Goal: Communication & Community: Connect with others

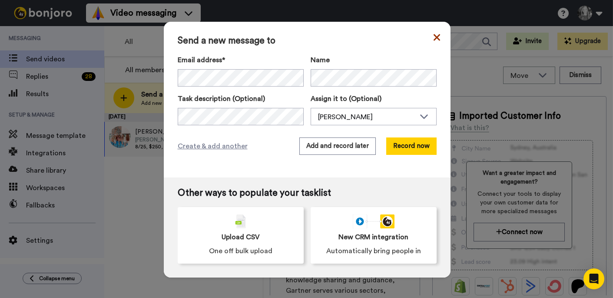
click at [433, 37] on icon at bounding box center [436, 37] width 7 height 7
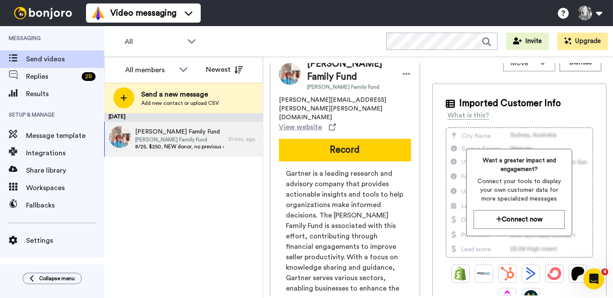
scroll to position [13, 0]
click at [205, 134] on span "[PERSON_NAME] Family Fund" at bounding box center [179, 131] width 89 height 9
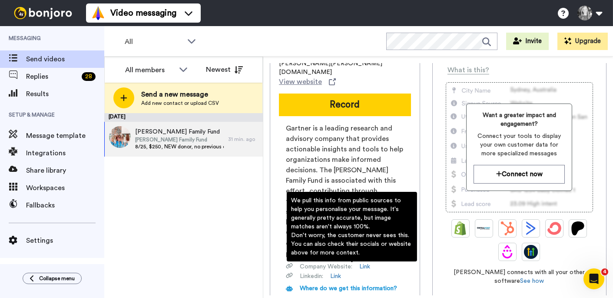
scroll to position [57, 0]
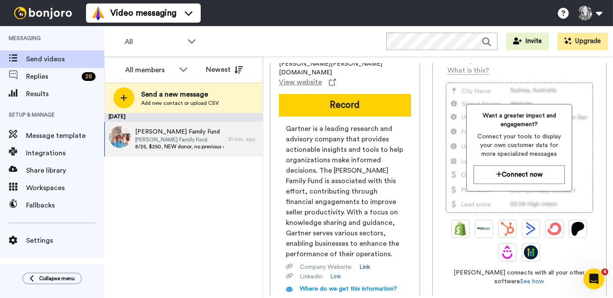
click at [366, 263] on link "Link" at bounding box center [365, 267] width 11 height 9
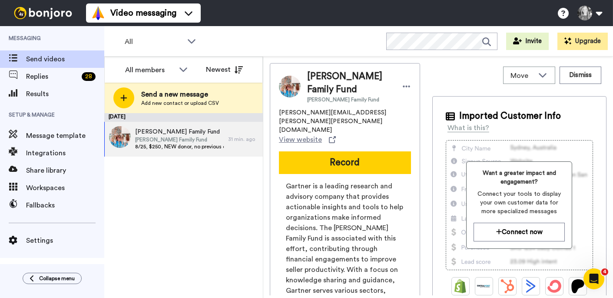
scroll to position [0, 0]
click at [406, 80] on div at bounding box center [407, 86] width 9 height 13
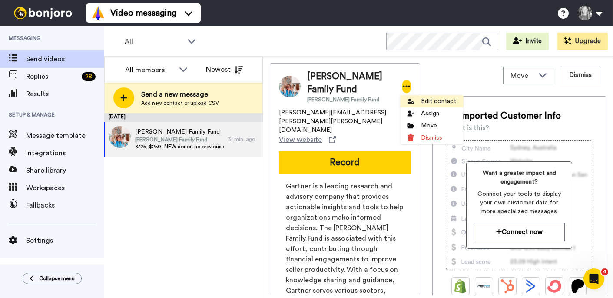
click at [431, 103] on li "Edit contact" at bounding box center [431, 101] width 63 height 12
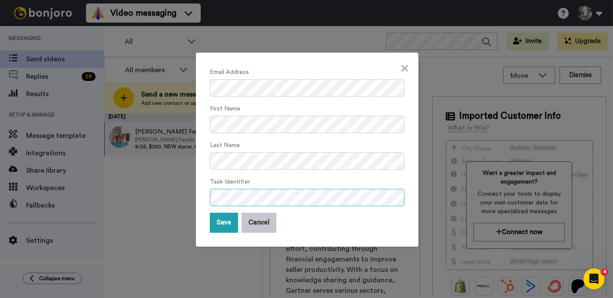
click at [405, 201] on div "Email Address First Name Last Name Task Identifier Save Cancel" at bounding box center [307, 150] width 223 height 194
click at [223, 224] on button "Save" at bounding box center [224, 223] width 28 height 20
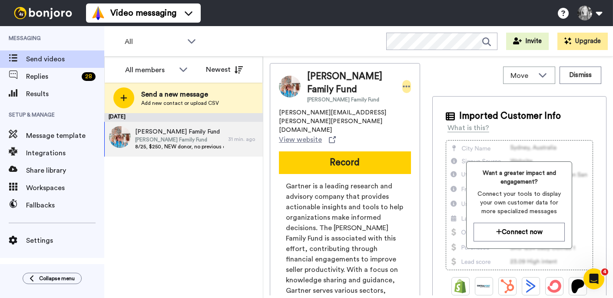
click at [408, 88] on icon at bounding box center [407, 86] width 8 height 9
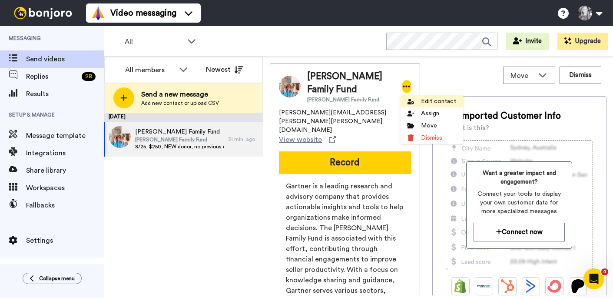
click at [430, 107] on li "Edit contact" at bounding box center [431, 101] width 63 height 12
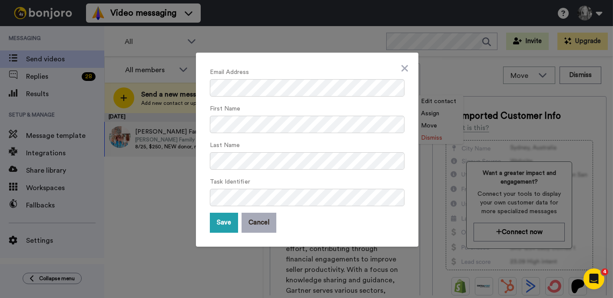
click at [256, 225] on button "Cancel" at bounding box center [259, 223] width 35 height 20
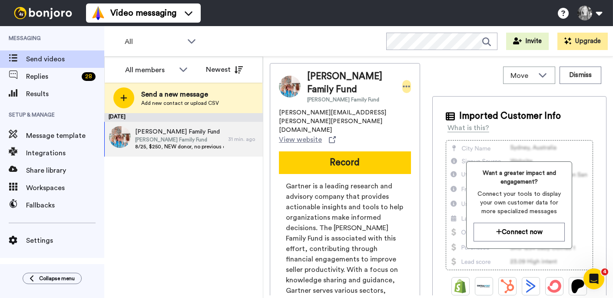
click at [404, 86] on icon at bounding box center [407, 86] width 8 height 9
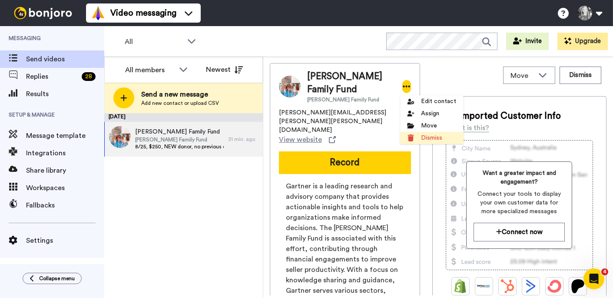
click at [427, 135] on li "Dismiss" at bounding box center [431, 138] width 63 height 12
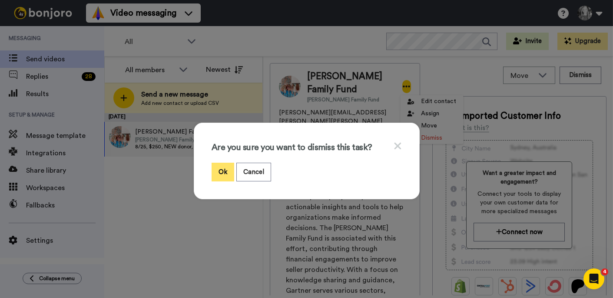
click at [221, 168] on button "Ok" at bounding box center [223, 172] width 23 height 19
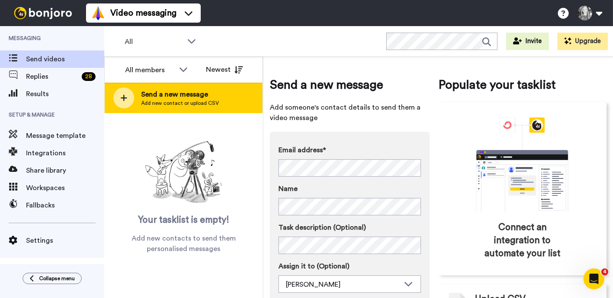
click at [122, 98] on icon at bounding box center [124, 98] width 7 height 7
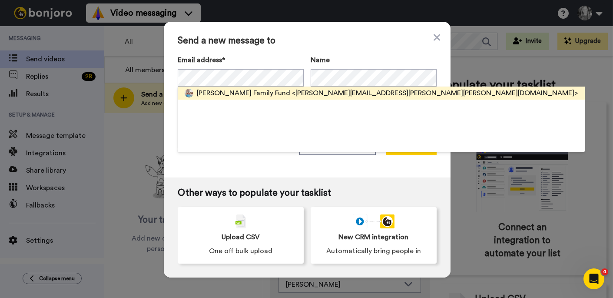
click at [264, 93] on span "[PERSON_NAME] Family Fund" at bounding box center [243, 93] width 93 height 10
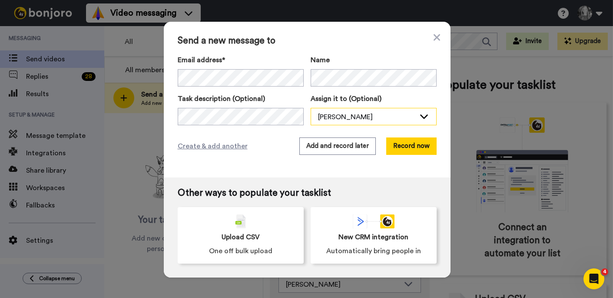
click at [326, 120] on div "[PERSON_NAME]" at bounding box center [366, 117] width 97 height 10
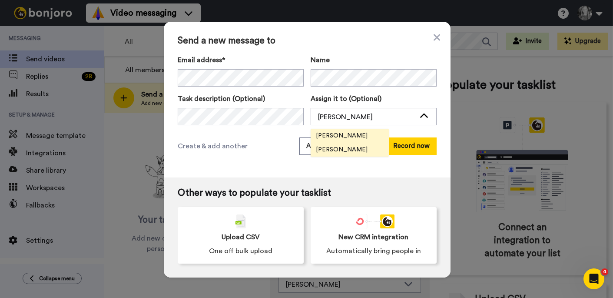
click at [328, 136] on span "[PERSON_NAME]" at bounding box center [342, 135] width 62 height 9
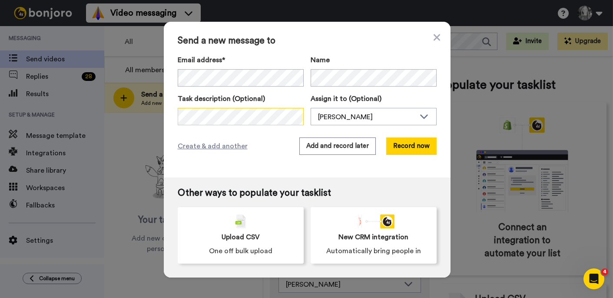
click at [167, 113] on div "Send a new message to Email address* [PERSON_NAME] Family Fund <[PERSON_NAME][E…" at bounding box center [307, 100] width 287 height 156
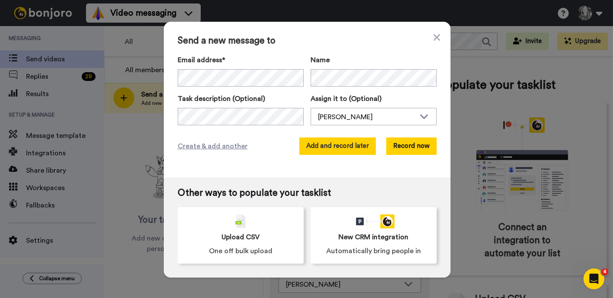
click at [318, 145] on button "Add and record later" at bounding box center [338, 145] width 77 height 17
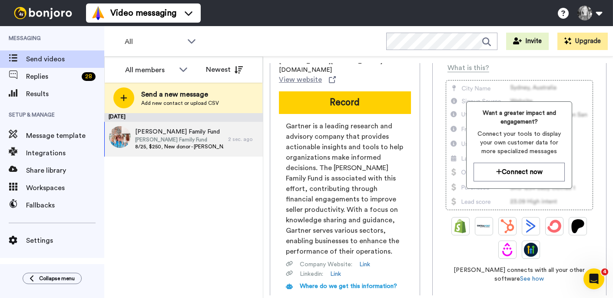
scroll to position [66, 0]
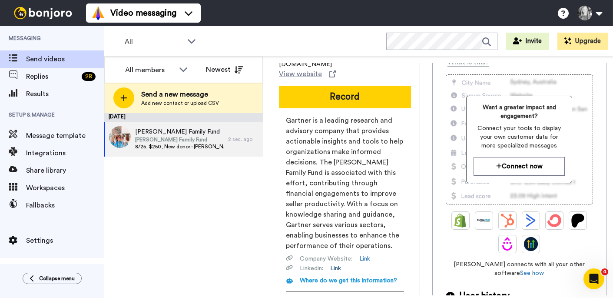
click at [338, 264] on link "Link" at bounding box center [335, 268] width 11 height 9
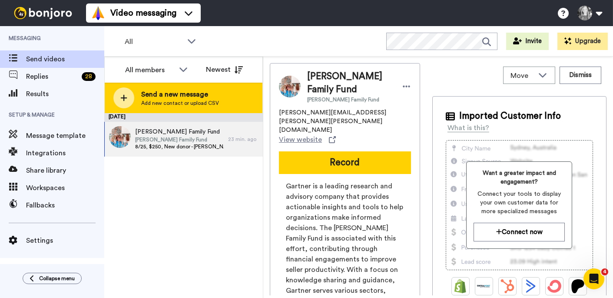
click at [119, 100] on div at bounding box center [123, 97] width 21 height 21
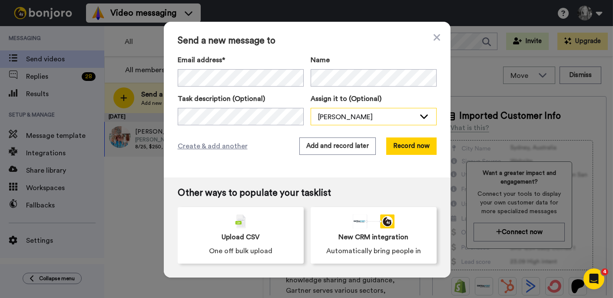
click at [346, 113] on div "[PERSON_NAME]" at bounding box center [366, 117] width 97 height 10
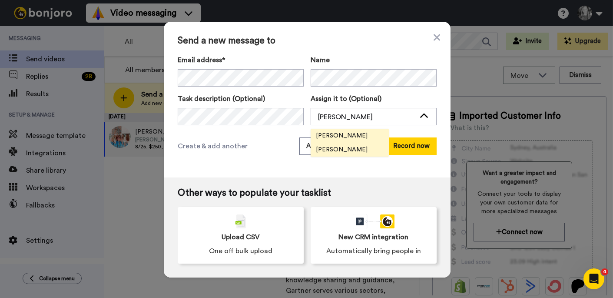
click at [323, 136] on span "[PERSON_NAME]" at bounding box center [342, 135] width 62 height 9
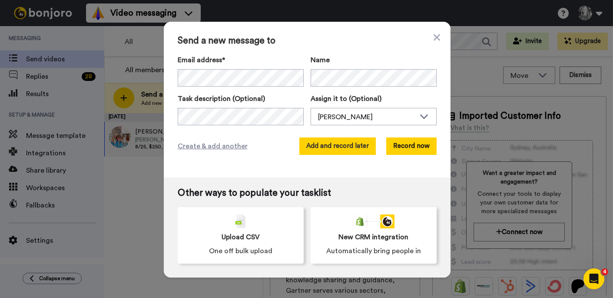
click at [311, 145] on button "Add and record later" at bounding box center [338, 145] width 77 height 17
